Goal: Information Seeking & Learning: Compare options

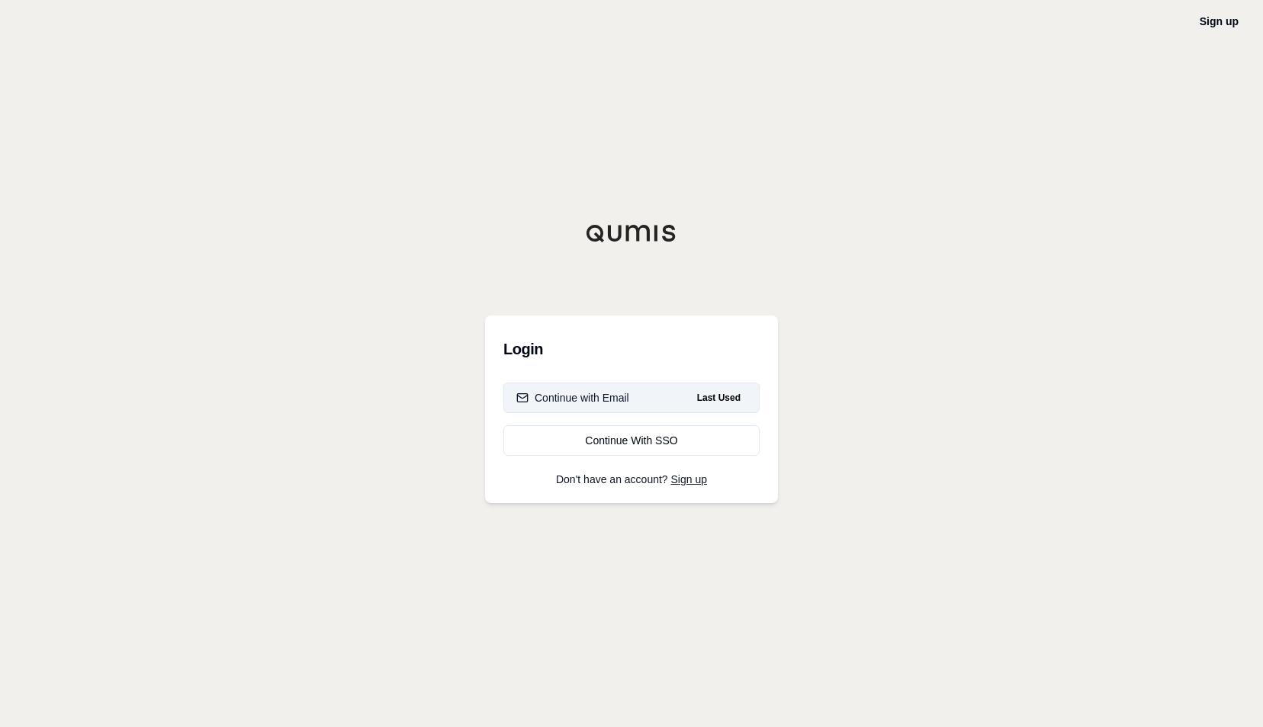
click at [724, 400] on span "Last Used" at bounding box center [719, 398] width 56 height 18
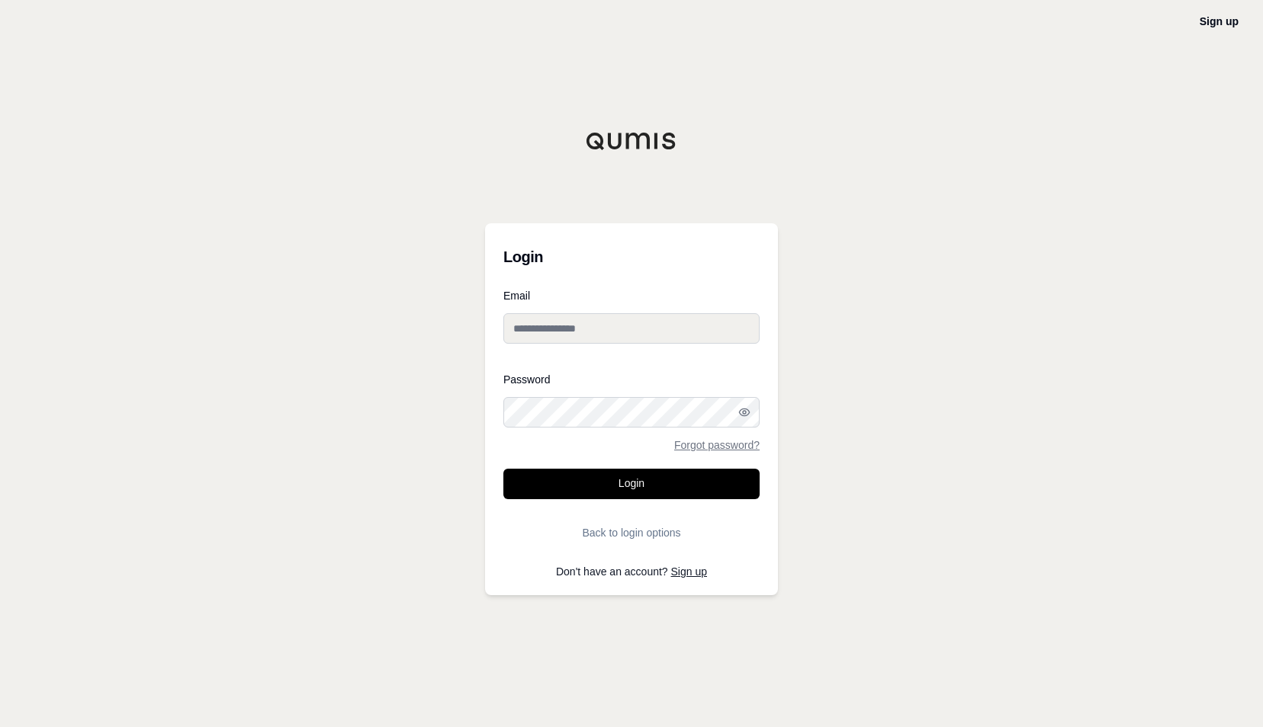
type input "**********"
click at [692, 486] on button "Login" at bounding box center [631, 484] width 256 height 30
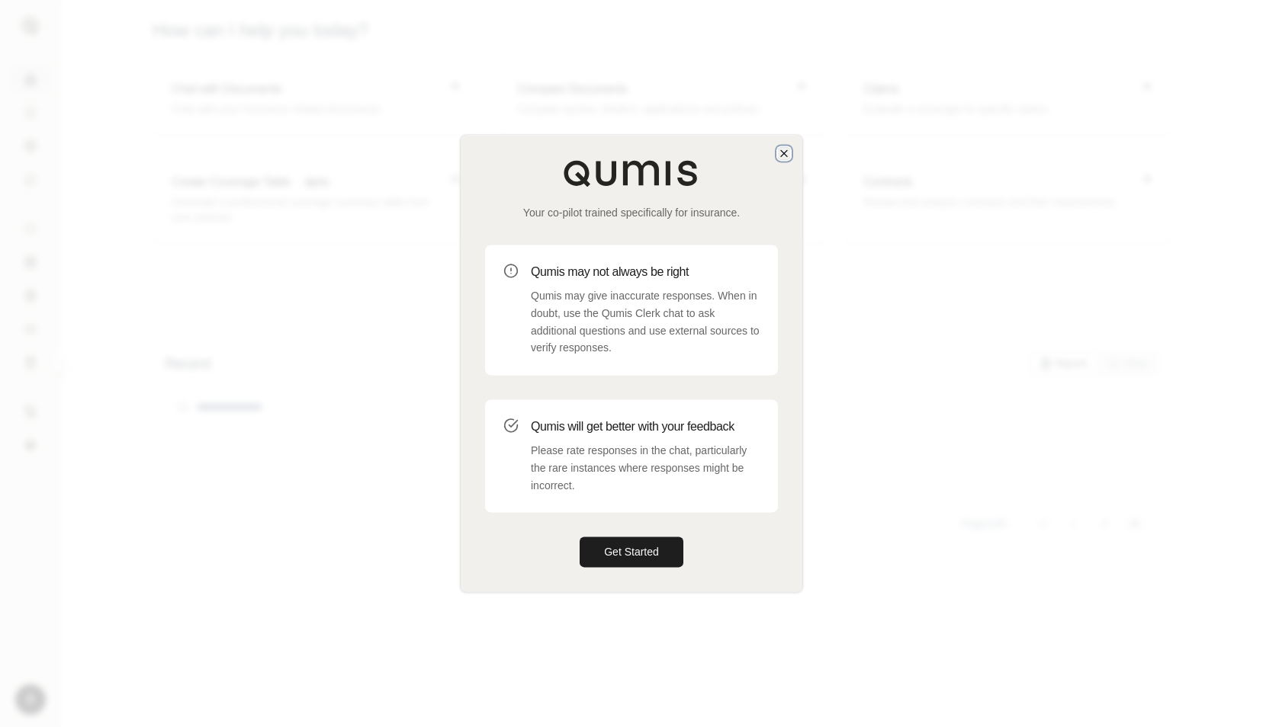
click at [785, 151] on icon "button" at bounding box center [784, 153] width 12 height 12
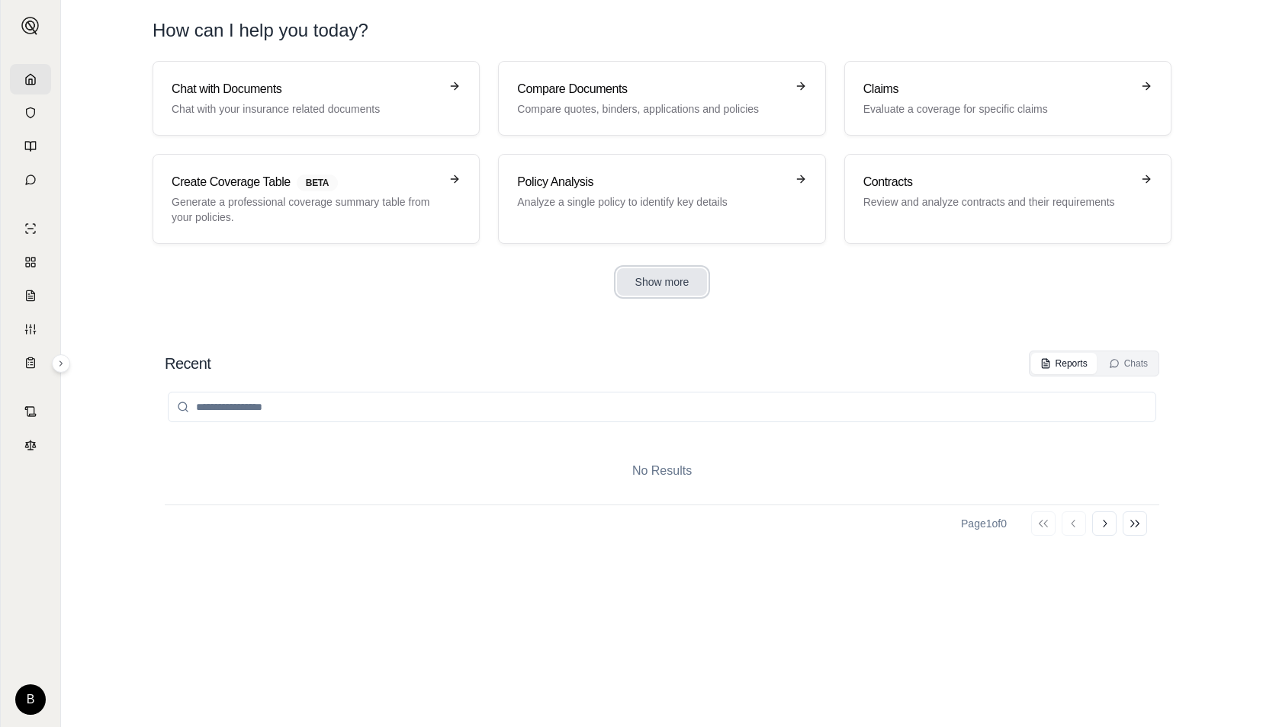
click at [672, 281] on button "Show more" at bounding box center [662, 281] width 91 height 27
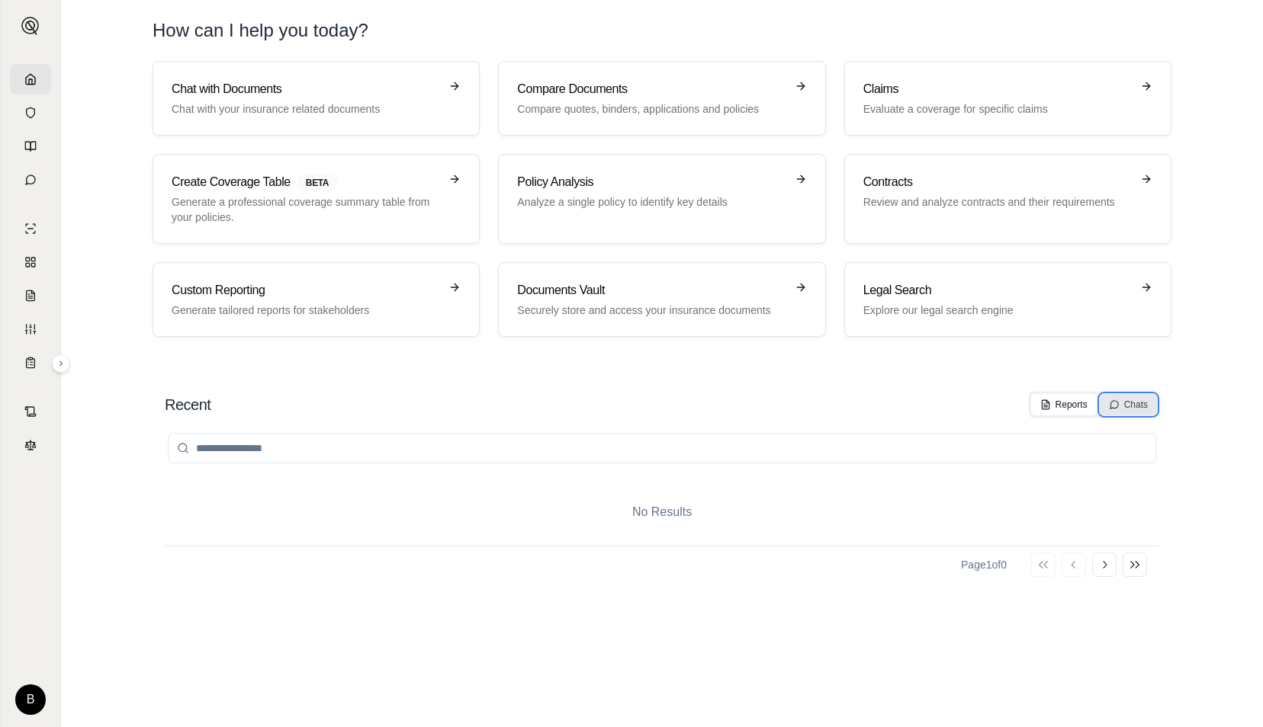
click at [1129, 399] on div "Chats" at bounding box center [1128, 405] width 39 height 12
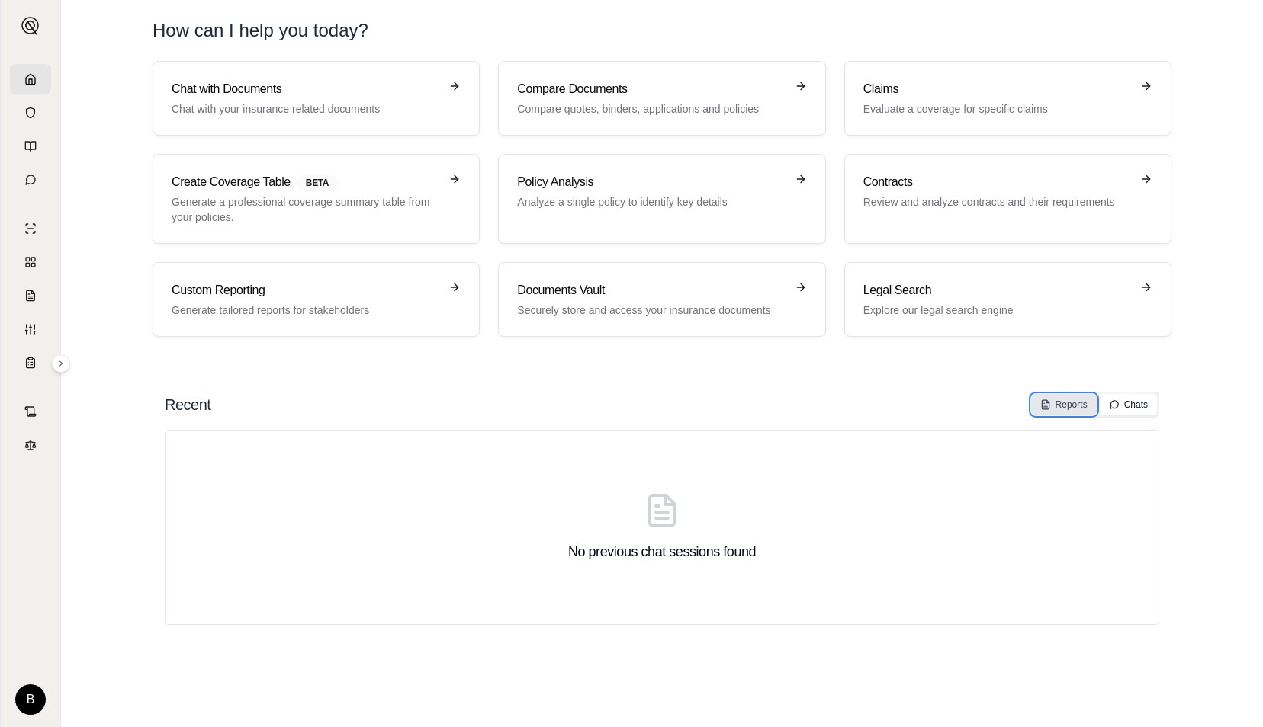
click at [1069, 400] on div "Reports" at bounding box center [1063, 405] width 47 height 12
click at [746, 206] on p "Analyze a single policy to identify key details" at bounding box center [651, 201] width 268 height 15
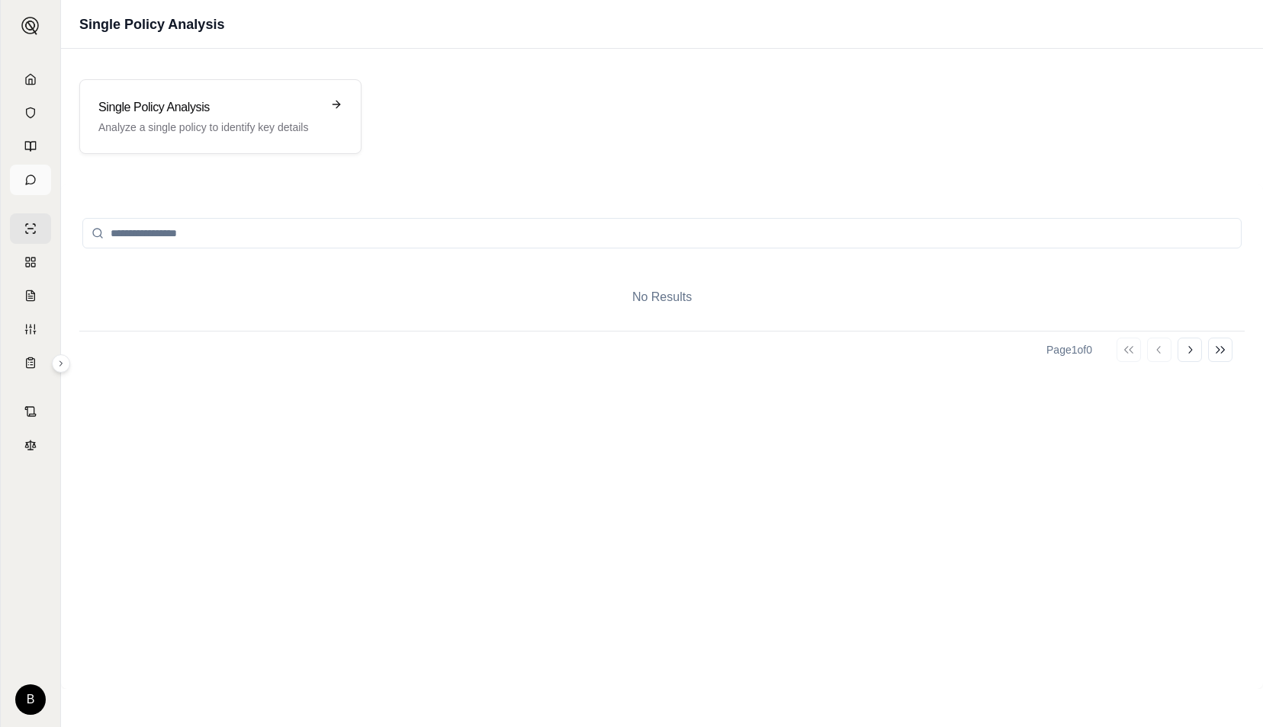
click at [33, 181] on icon at bounding box center [30, 180] width 12 height 12
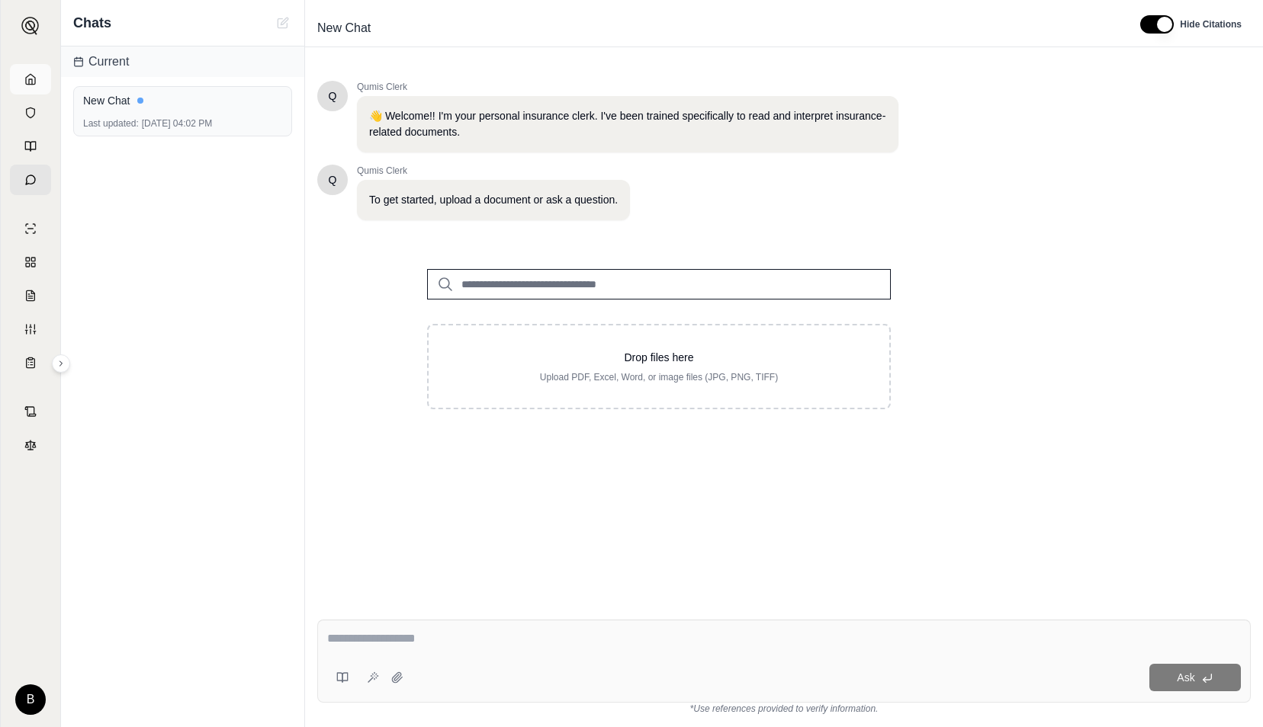
click at [39, 84] on link at bounding box center [30, 79] width 41 height 30
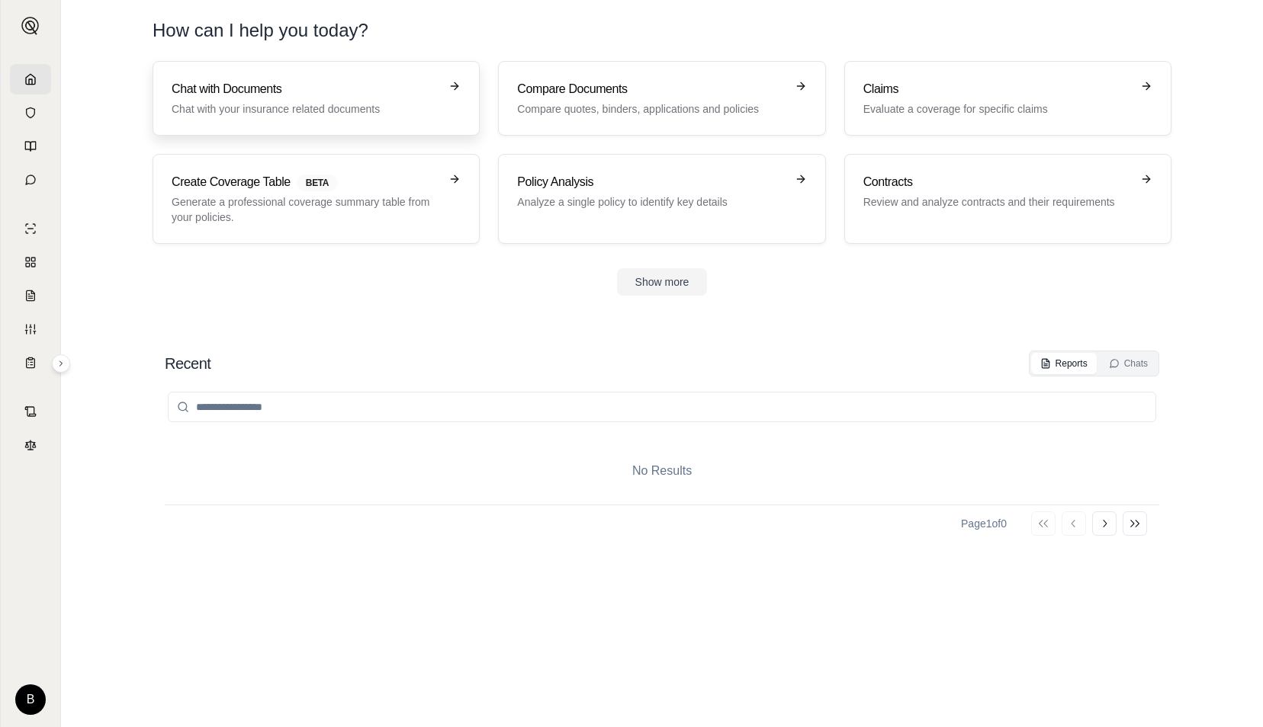
click at [264, 101] on div "Chat with Documents Chat with your insurance related documents" at bounding box center [306, 98] width 268 height 37
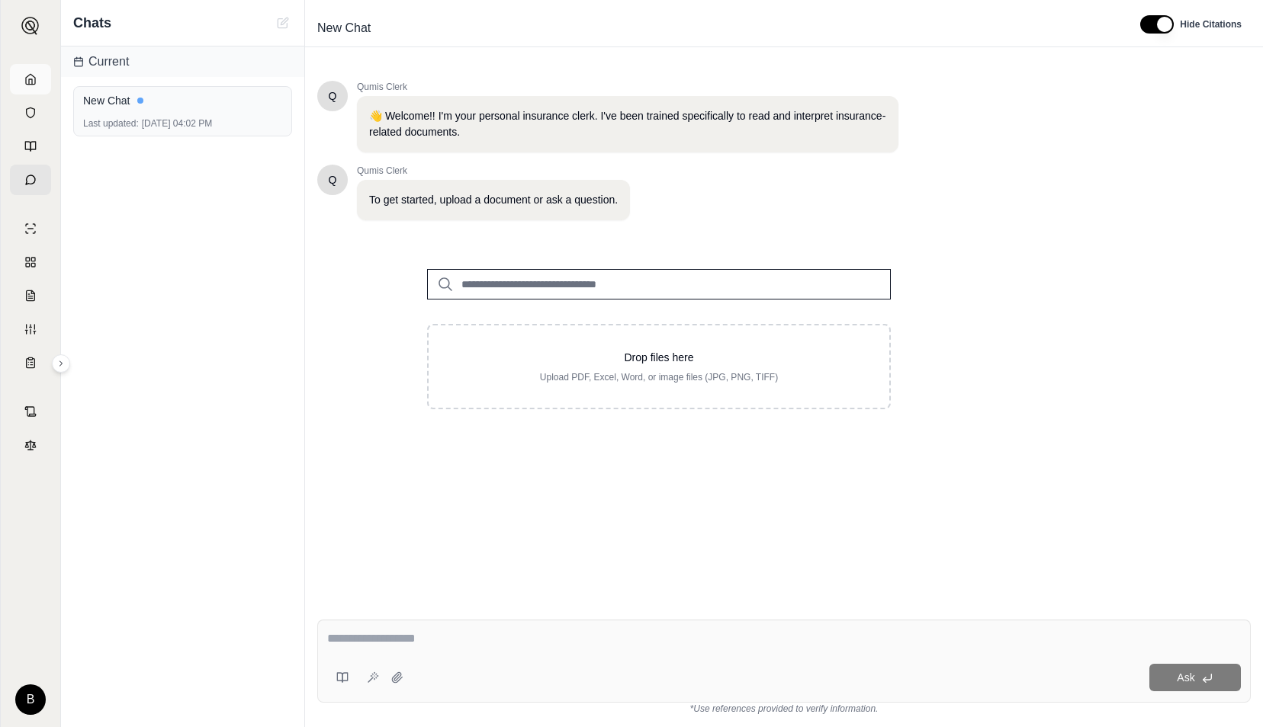
click at [25, 88] on link at bounding box center [30, 79] width 41 height 30
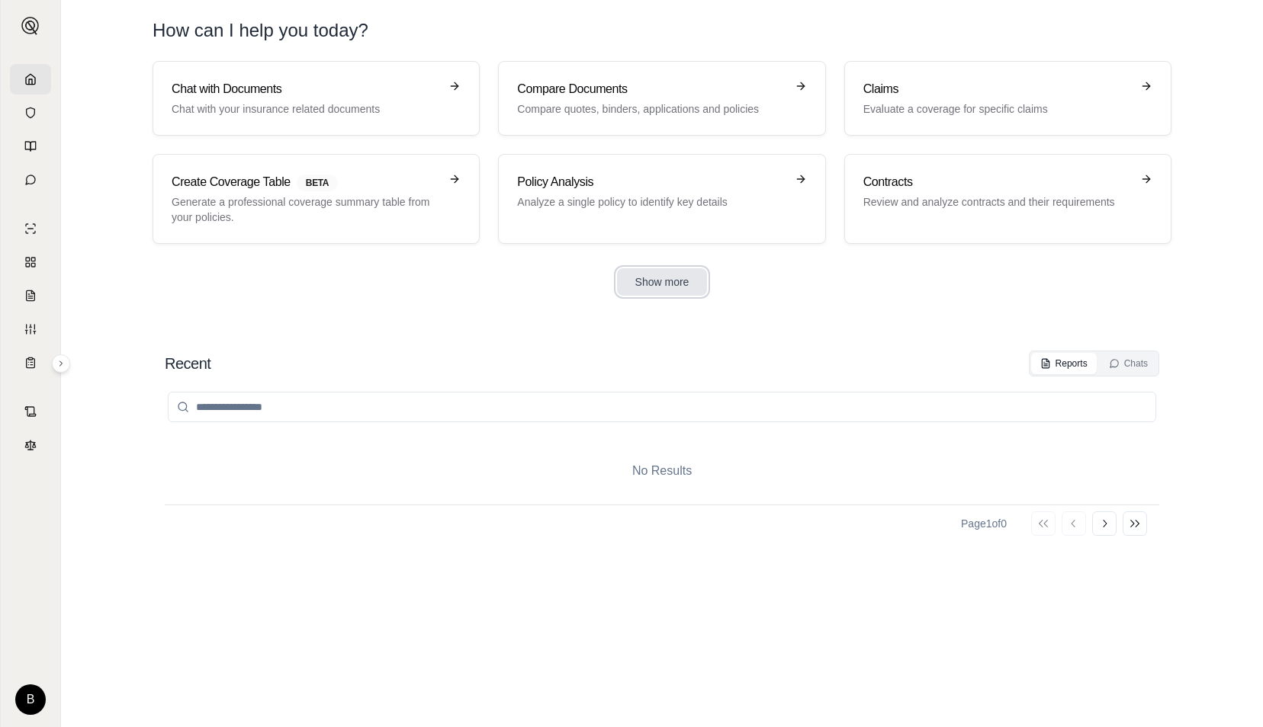
click at [676, 280] on button "Show more" at bounding box center [662, 281] width 91 height 27
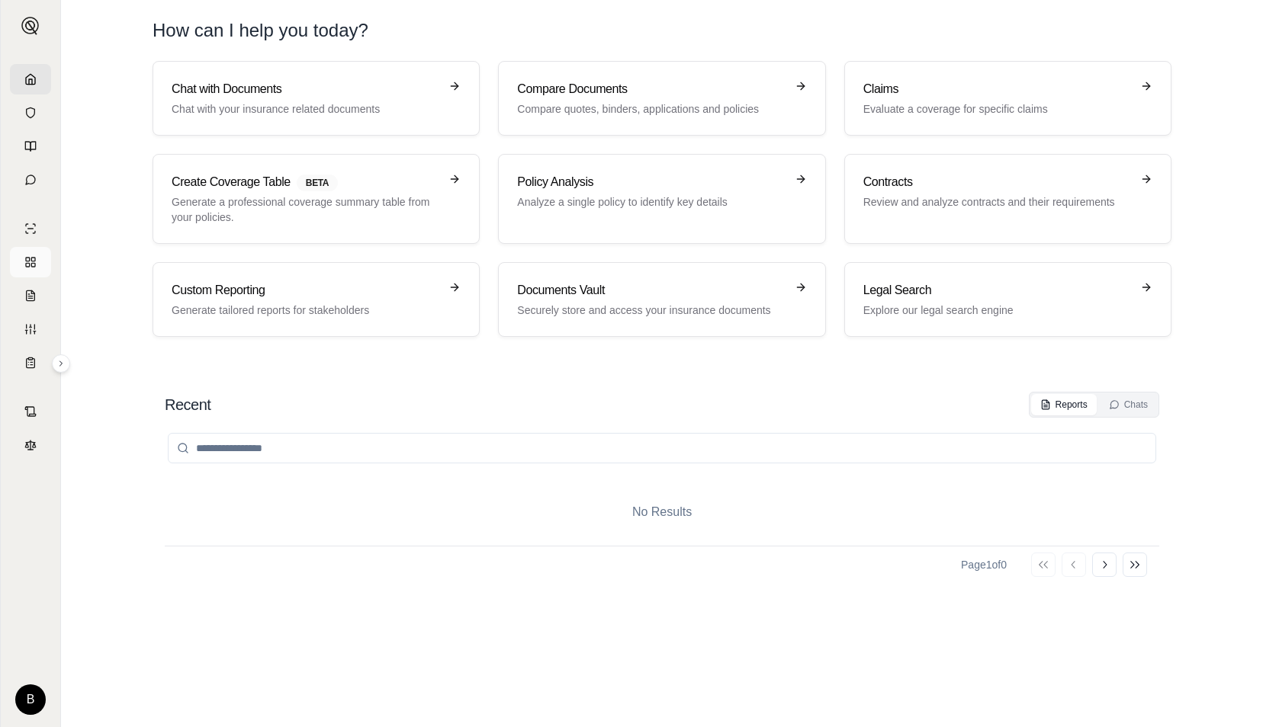
click at [34, 263] on rect at bounding box center [33, 265] width 4 height 4
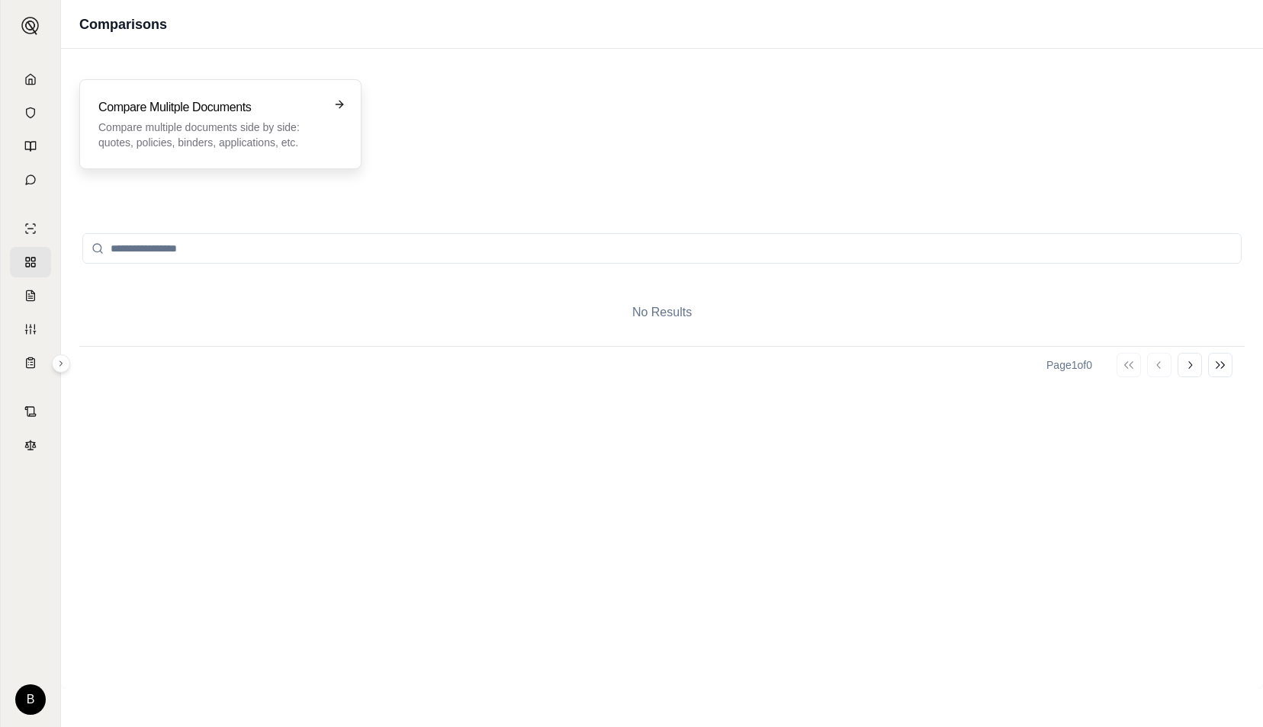
click at [221, 126] on p "Compare multiple documents side by side: quotes, policies, binders, application…" at bounding box center [209, 135] width 223 height 30
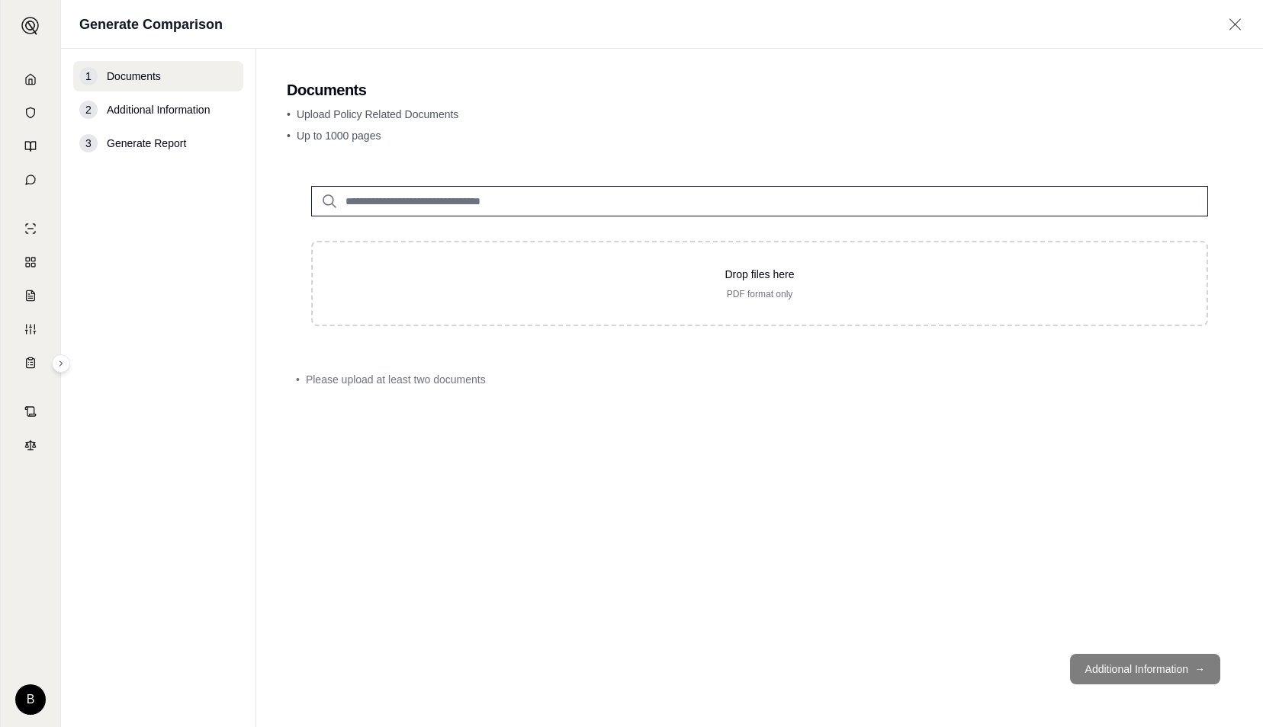
click at [145, 115] on span "Additional Information" at bounding box center [158, 109] width 103 height 15
click at [448, 192] on input "search" at bounding box center [759, 201] width 897 height 30
click at [34, 86] on link at bounding box center [30, 79] width 41 height 30
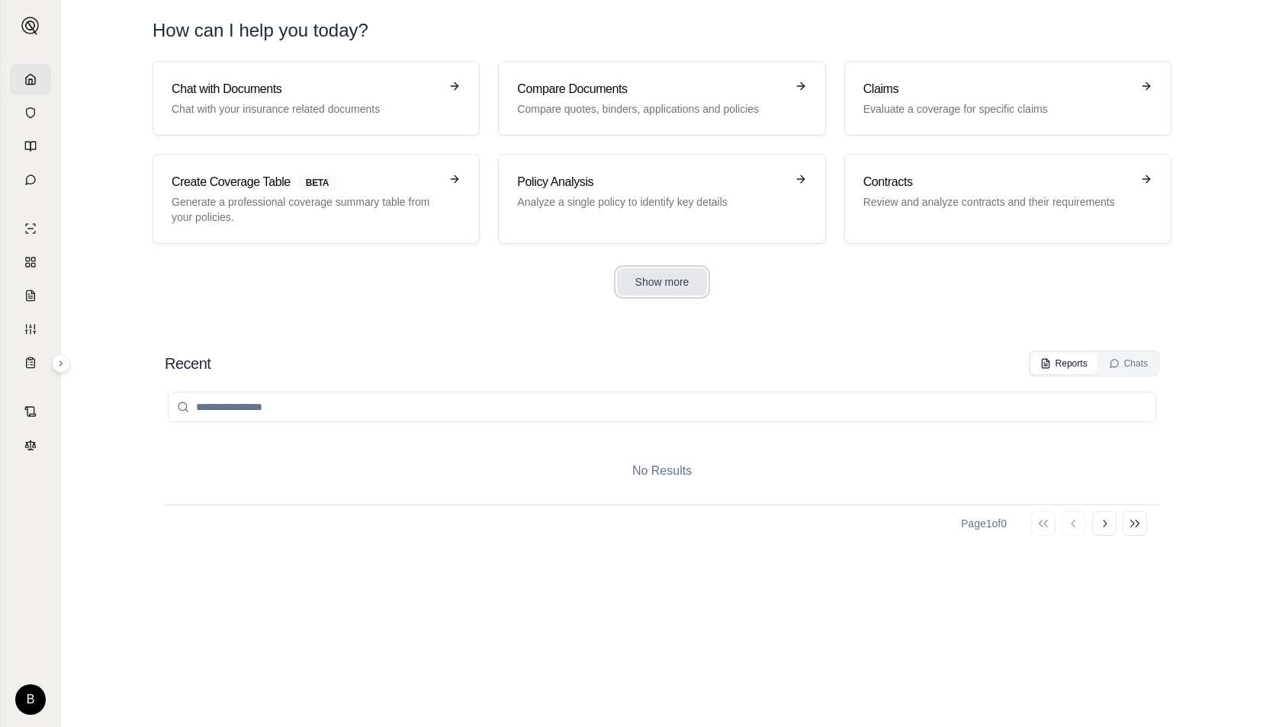
click at [663, 279] on button "Show more" at bounding box center [662, 281] width 91 height 27
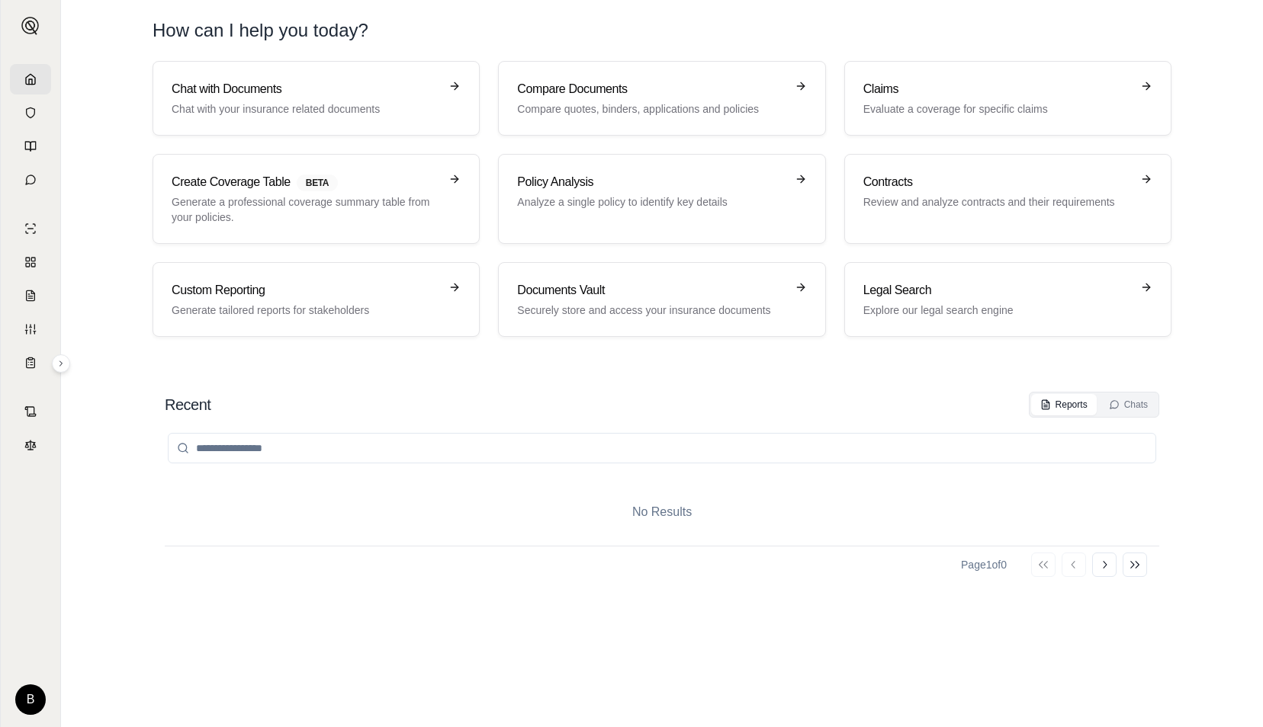
click at [566, 459] on input "search" at bounding box center [662, 448] width 988 height 30
click at [35, 121] on link at bounding box center [30, 113] width 41 height 30
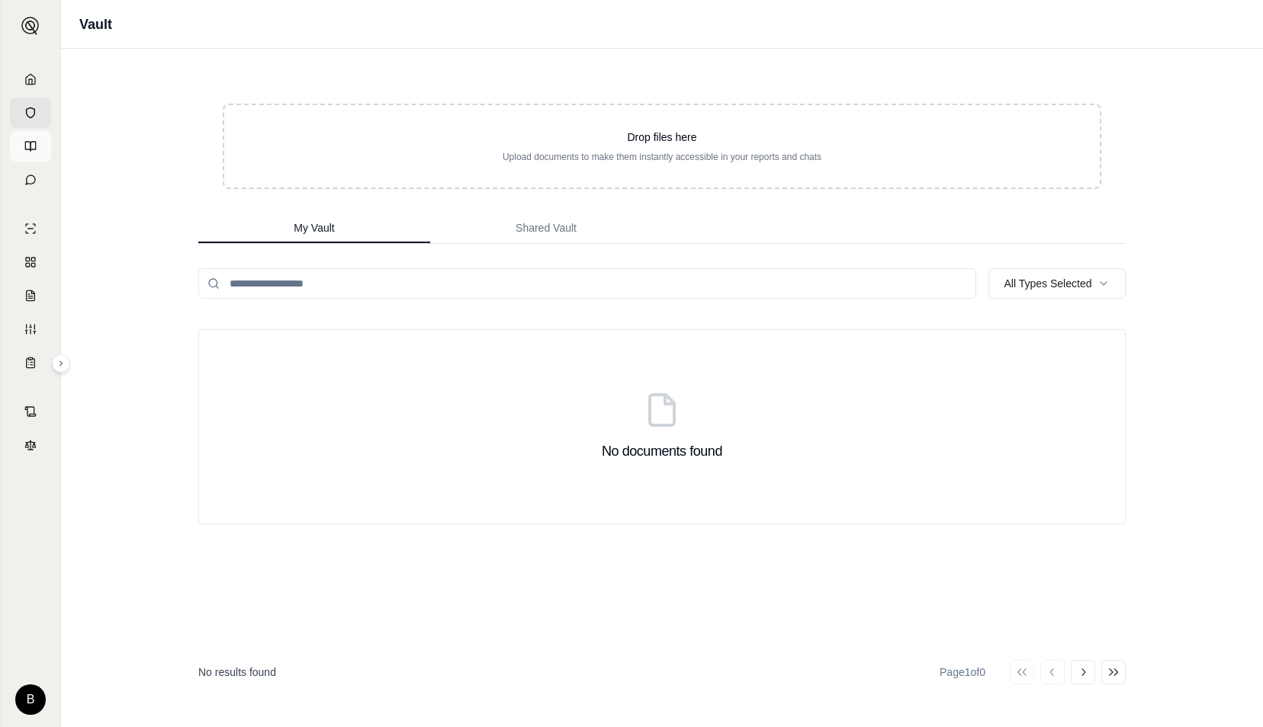
click at [37, 155] on link at bounding box center [30, 146] width 41 height 30
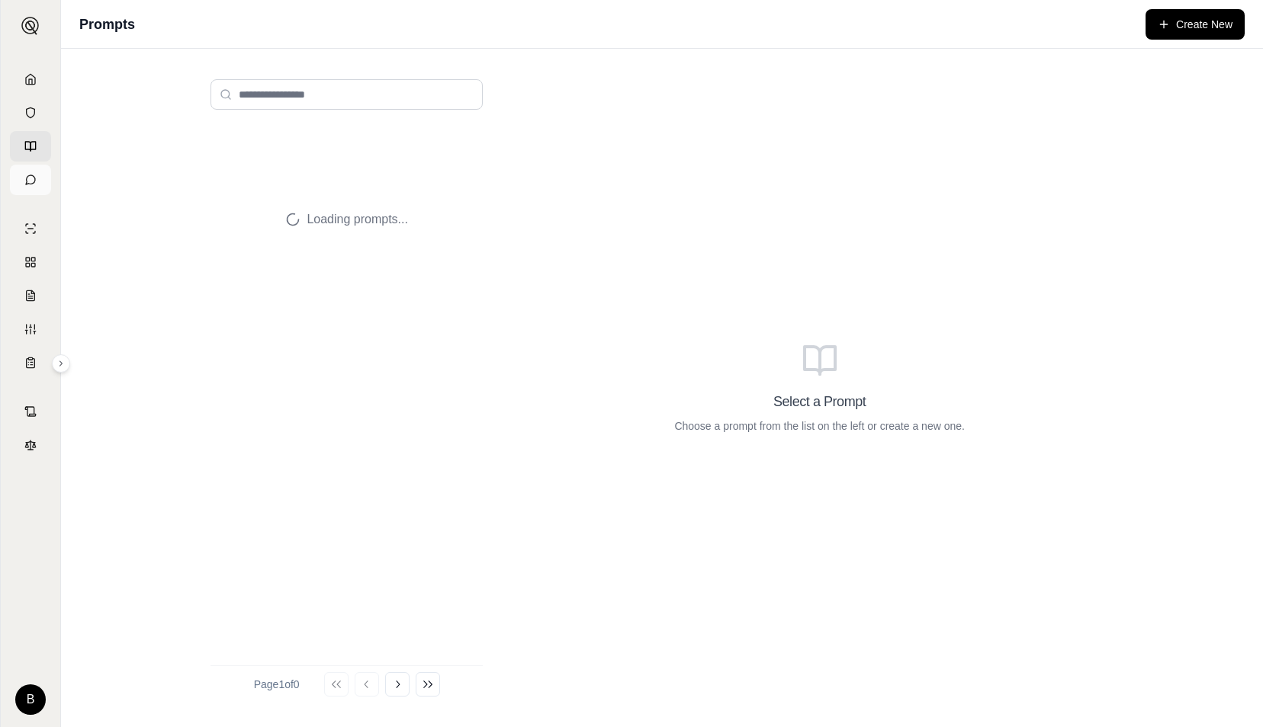
click at [30, 180] on icon at bounding box center [30, 180] width 12 height 12
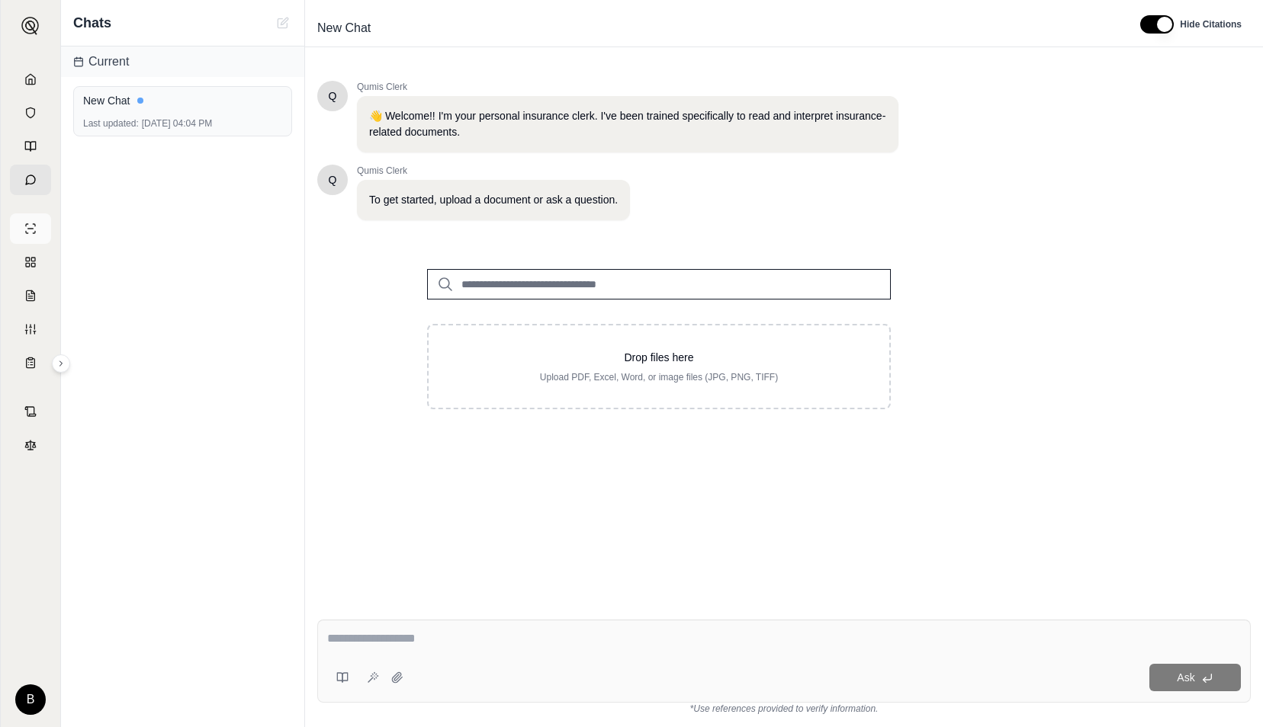
click at [34, 224] on icon at bounding box center [34, 225] width 2 height 2
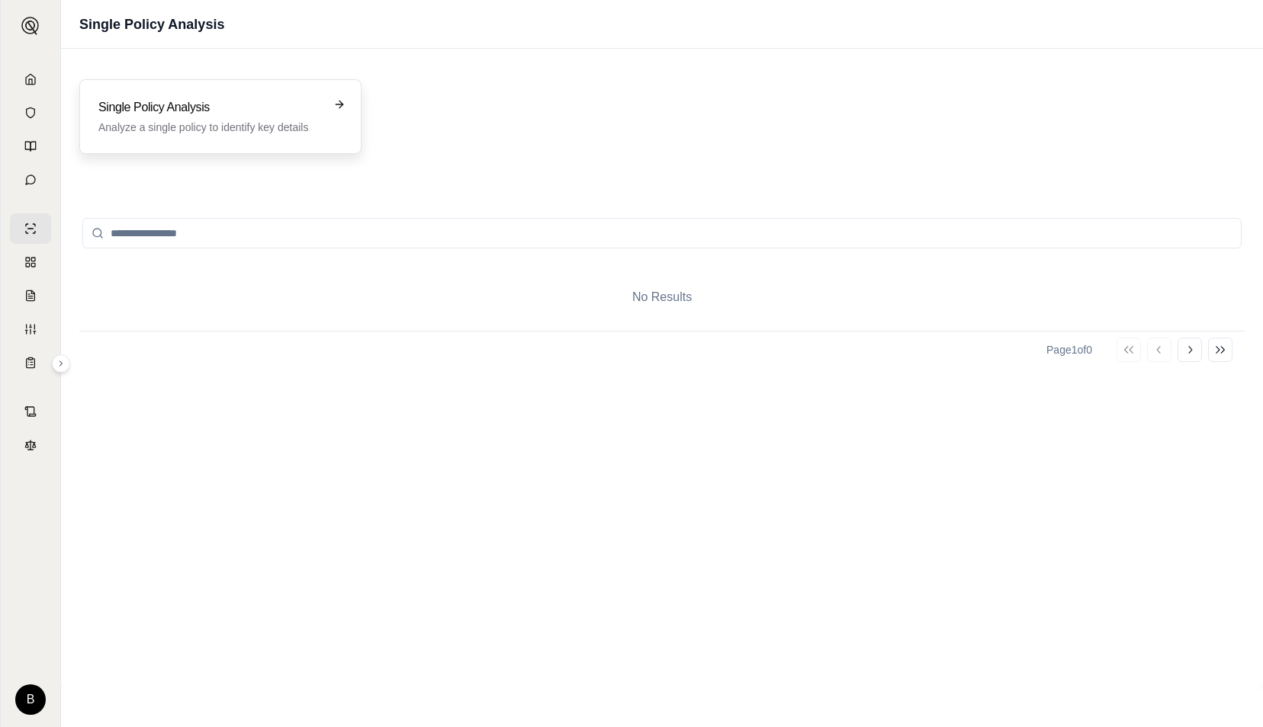
click at [204, 120] on p "Analyze a single policy to identify key details" at bounding box center [209, 127] width 223 height 15
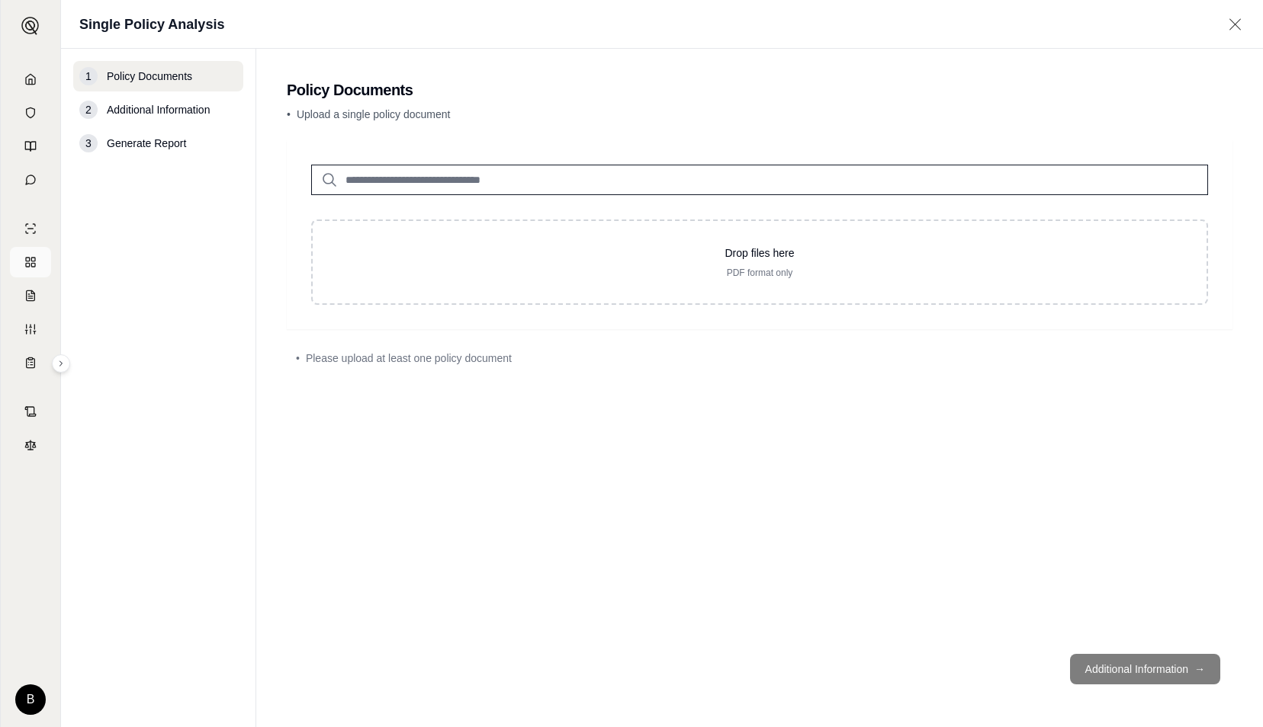
click at [31, 258] on rect at bounding box center [33, 260] width 4 height 4
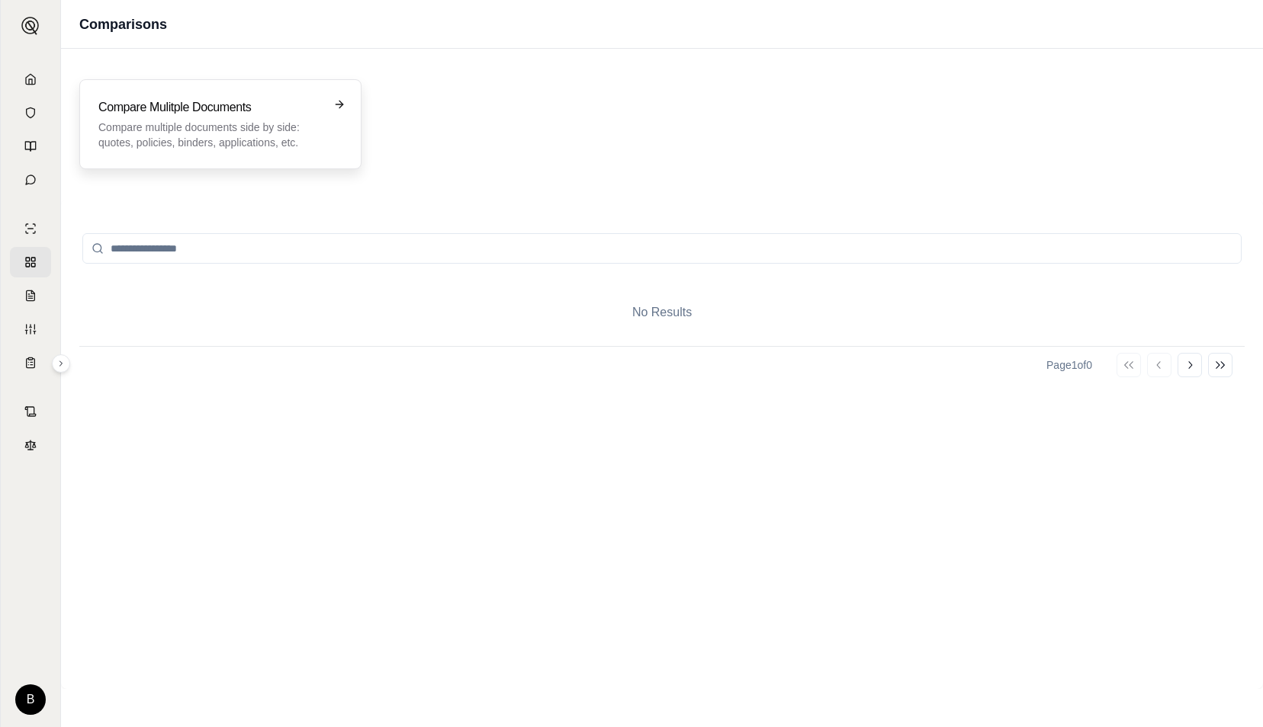
click at [159, 147] on p "Compare multiple documents side by side: quotes, policies, binders, application…" at bounding box center [209, 135] width 223 height 30
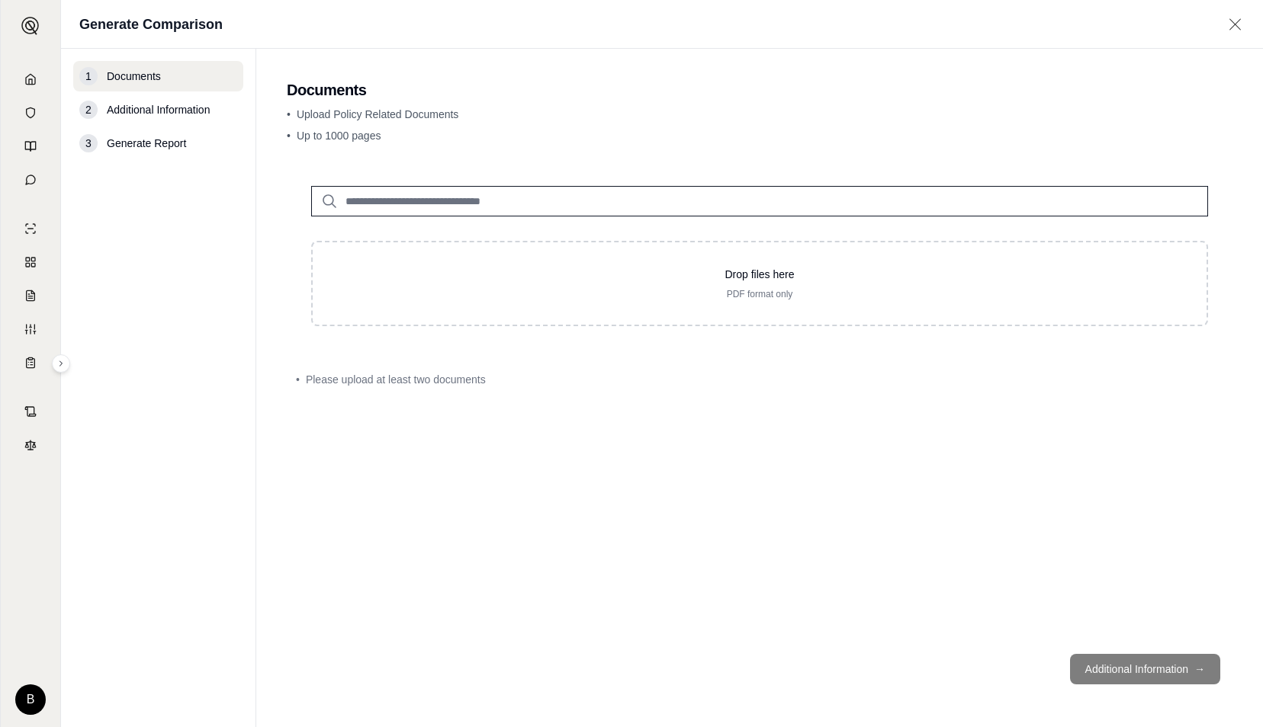
click at [426, 201] on input "search" at bounding box center [759, 201] width 897 height 30
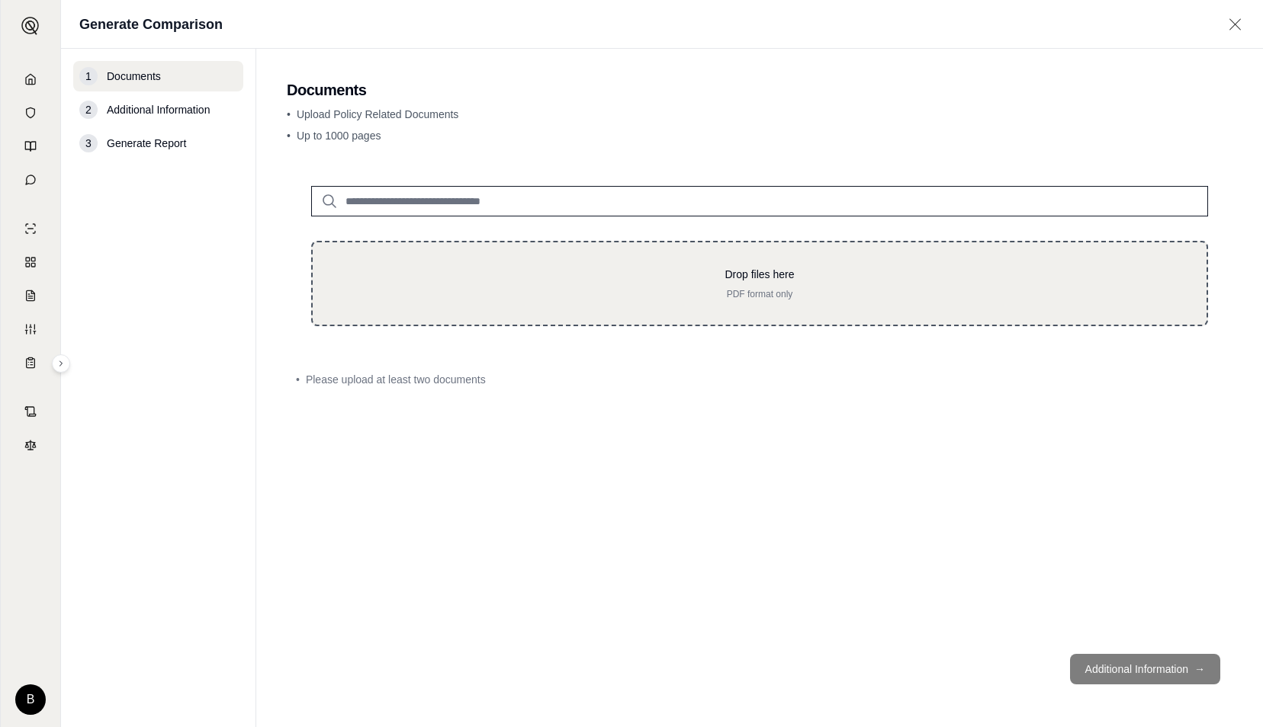
click at [768, 279] on p "Drop files here" at bounding box center [759, 274] width 845 height 15
